Goal: Information Seeking & Learning: Learn about a topic

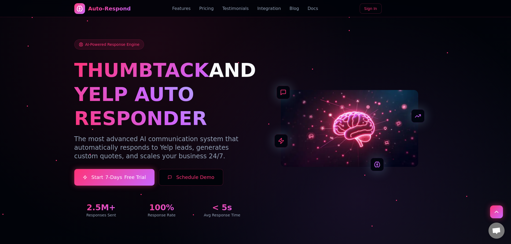
scroll to position [1875, 0]
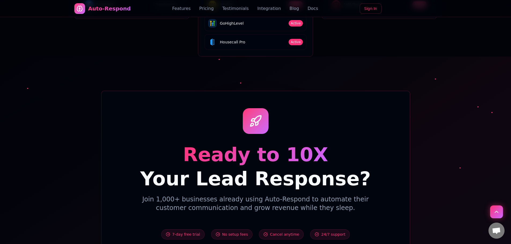
click at [103, 16] on div "Auto-Respond Features Pricing Testimonials Integration Blog Docs Sign In" at bounding box center [255, 8] width 362 height 17
click at [92, 10] on div "Auto-Respond" at bounding box center [109, 9] width 43 height 8
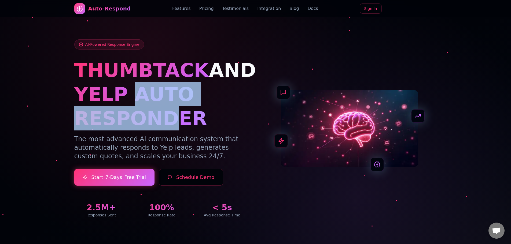
drag, startPoint x: 128, startPoint y: 95, endPoint x: 162, endPoint y: 116, distance: 40.4
click at [162, 116] on h1 "YELP AUTO RESPONDER" at bounding box center [161, 106] width 175 height 48
copy h1 "AUTO RESPOND"
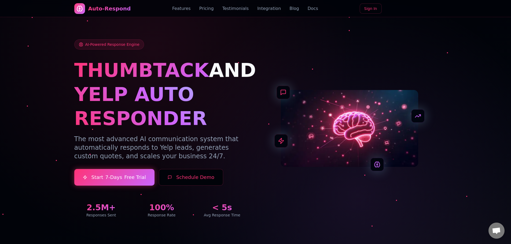
click at [92, 66] on span "THUMBTACK" at bounding box center [141, 70] width 135 height 23
click at [75, 68] on span "THUMBTACK" at bounding box center [141, 70] width 135 height 23
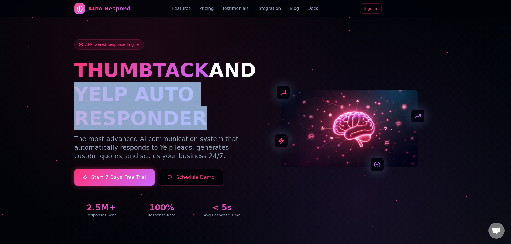
drag, startPoint x: 77, startPoint y: 91, endPoint x: 188, endPoint y: 119, distance: 114.2
click at [188, 119] on h1 "YELP AUTO RESPONDER" at bounding box center [161, 106] width 175 height 48
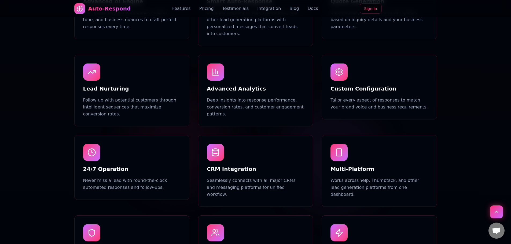
scroll to position [402, 0]
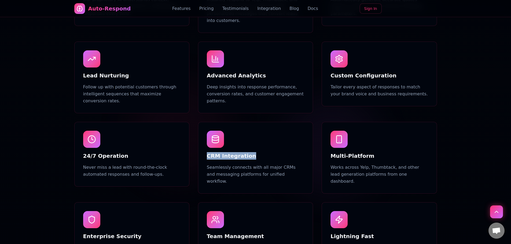
drag, startPoint x: 246, startPoint y: 142, endPoint x: 203, endPoint y: 143, distance: 43.2
click at [203, 143] on div "CRM Integration Seamlessly connects with all major CRMs and messaging platforms…" at bounding box center [255, 157] width 114 height 71
click at [236, 152] on h3 "CRM Integration" at bounding box center [255, 156] width 97 height 8
drag, startPoint x: 252, startPoint y: 139, endPoint x: 202, endPoint y: 140, distance: 49.9
click at [202, 140] on div "CRM Integration Seamlessly connects with all major CRMs and messaging platforms…" at bounding box center [255, 157] width 114 height 71
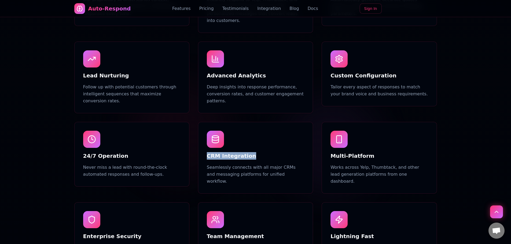
copy h3 "CRM Integration"
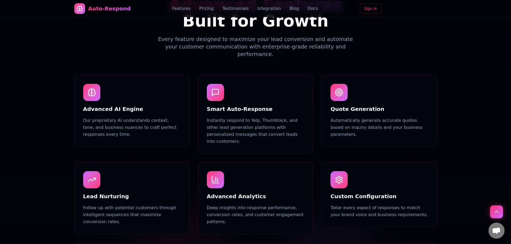
scroll to position [268, 0]
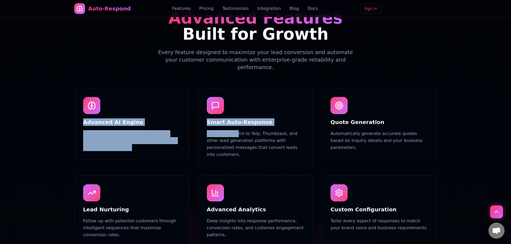
drag, startPoint x: 82, startPoint y: 113, endPoint x: 235, endPoint y: 122, distance: 153.0
click at [235, 122] on div "Advanced AI Engine Our proprietary AI understands context, tone, and business n…" at bounding box center [255, 248] width 362 height 320
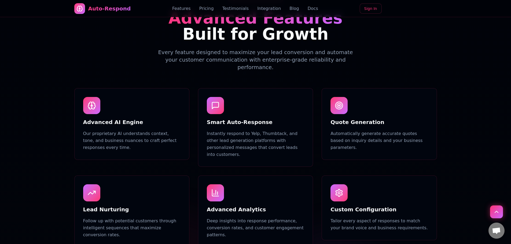
click at [149, 105] on div "Advanced AI Engine Our proprietary AI understands context, tone, and business n…" at bounding box center [131, 124] width 97 height 54
drag, startPoint x: 93, startPoint y: 95, endPoint x: 117, endPoint y: 95, distance: 23.9
click at [117, 97] on div "Advanced AI Engine Our proprietary AI understands context, tone, and business n…" at bounding box center [131, 124] width 97 height 54
drag, startPoint x: 136, startPoint y: 113, endPoint x: 75, endPoint y: 111, distance: 60.9
click at [75, 111] on div "Advanced AI Engine Our proprietary AI understands context, tone, and business n…" at bounding box center [132, 123] width 114 height 71
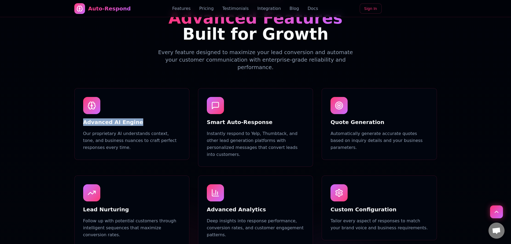
copy h3 "Advanced AI Engine"
click at [212, 118] on h3 "Smart Auto-Response" at bounding box center [255, 122] width 97 height 8
copy h3 "Smart Auto-Response"
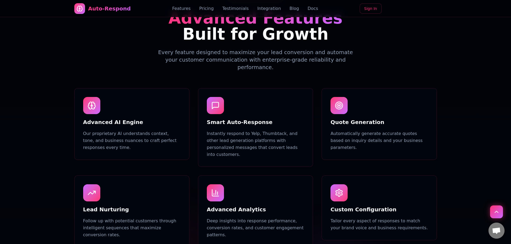
click at [365, 118] on h3 "Quote Generation" at bounding box center [378, 122] width 97 height 8
copy h3 "Quote Generation"
click at [93, 191] on div "Lead Nurturing Follow up with potential customers through intelligent sequences…" at bounding box center [131, 211] width 97 height 54
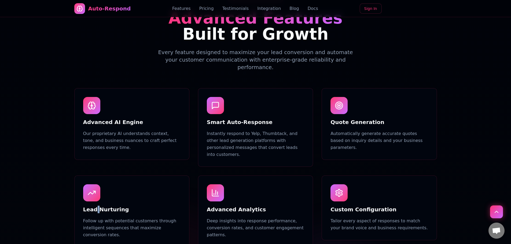
click at [93, 191] on div "Lead Nurturing Follow up with potential customers through intelligent sequences…" at bounding box center [131, 211] width 97 height 54
click at [97, 206] on h3 "Lead Nurturing" at bounding box center [131, 210] width 97 height 8
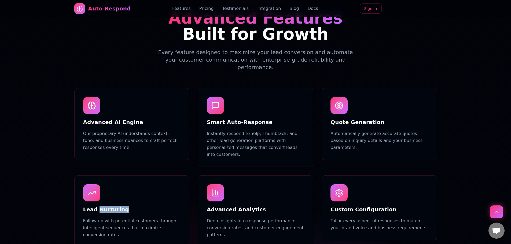
click at [97, 206] on h3 "Lead Nurturing" at bounding box center [131, 210] width 97 height 8
click at [239, 206] on h3 "Advanced Analytics" at bounding box center [255, 210] width 97 height 8
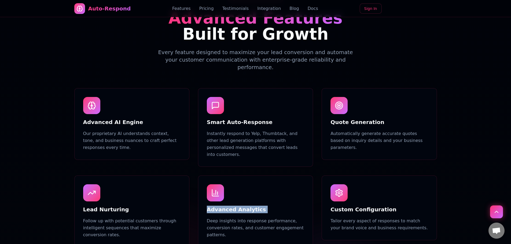
click at [239, 206] on h3 "Advanced Analytics" at bounding box center [255, 210] width 97 height 8
copy h3 "Advanced Analytics"
click at [357, 206] on h3 "Custom Configuration" at bounding box center [378, 210] width 97 height 8
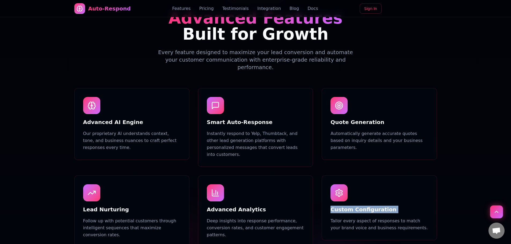
click at [357, 206] on h3 "Custom Configuration" at bounding box center [378, 210] width 97 height 8
copy h3 "Custom Configuration"
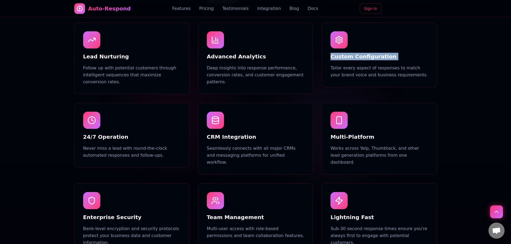
scroll to position [447, 0]
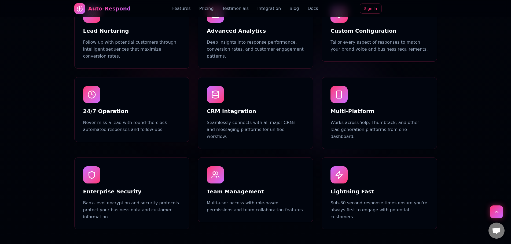
click at [90, 107] on h3 "24/7 Operation" at bounding box center [131, 111] width 97 height 8
click at [235, 107] on h3 "CRM Integration" at bounding box center [255, 111] width 97 height 8
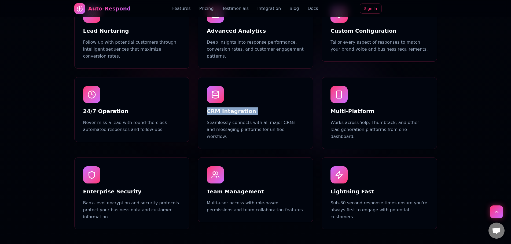
copy h3 "CRM Integration"
click at [361, 107] on h3 "Multi-Platform" at bounding box center [378, 111] width 97 height 8
copy h3 "Multi-Platform"
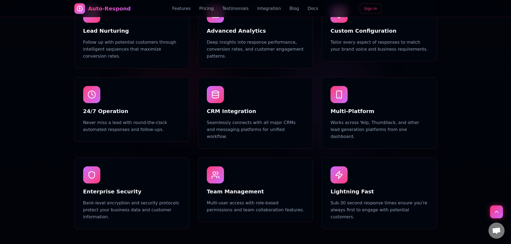
click at [103, 188] on h3 "Enterprise Security" at bounding box center [131, 192] width 97 height 8
copy h3 "Enterprise Security"
click at [248, 188] on h3 "Team Management" at bounding box center [255, 192] width 97 height 8
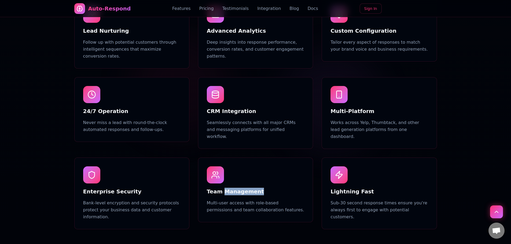
click at [248, 188] on h3 "Team Management" at bounding box center [255, 192] width 97 height 8
click at [363, 188] on h3 "Lightning Fast" at bounding box center [378, 192] width 97 height 8
click at [362, 188] on h3 "Lightning Fast" at bounding box center [378, 192] width 97 height 8
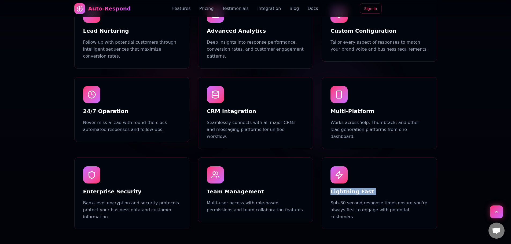
click at [362, 188] on h3 "Lightning Fast" at bounding box center [378, 192] width 97 height 8
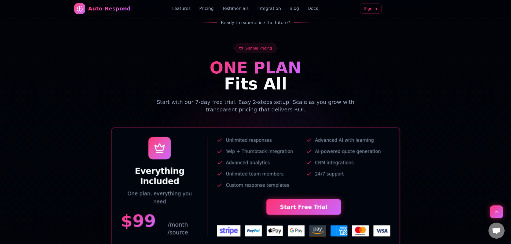
scroll to position [715, 0]
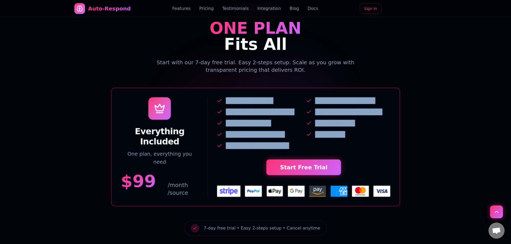
drag, startPoint x: 226, startPoint y: 79, endPoint x: 305, endPoint y: 129, distance: 93.9
click at [305, 129] on div "Unlimited responses Advanced AI with learning Yelp + Thumbtack integration AI-p…" at bounding box center [303, 147] width 173 height 100
click at [305, 128] on div "Unlimited responses Advanced AI with learning Yelp + Thumbtack integration AI-p…" at bounding box center [303, 147] width 173 height 100
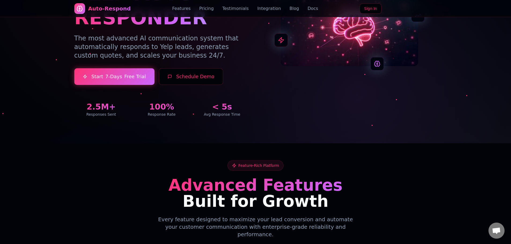
scroll to position [45, 0]
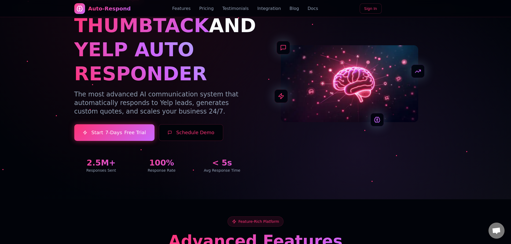
click at [132, 99] on p "The most advanced AI communication system that automatically responds to Yelp l…" at bounding box center [161, 103] width 175 height 26
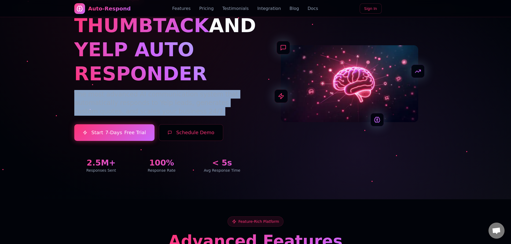
click at [132, 99] on p "The most advanced AI communication system that automatically responds to Yelp l…" at bounding box center [161, 103] width 175 height 26
